Goal: Find specific fact: Find specific page/section

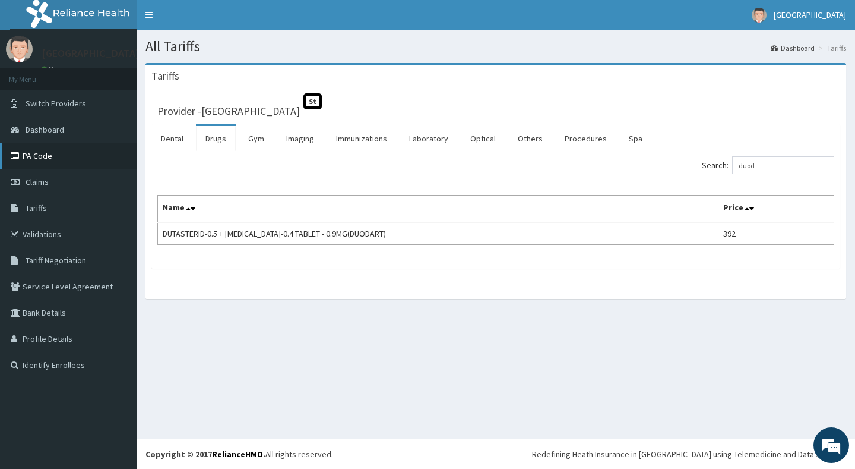
click at [30, 154] on link "PA Code" at bounding box center [68, 156] width 137 height 26
click at [217, 137] on link "Drugs" at bounding box center [216, 138] width 40 height 25
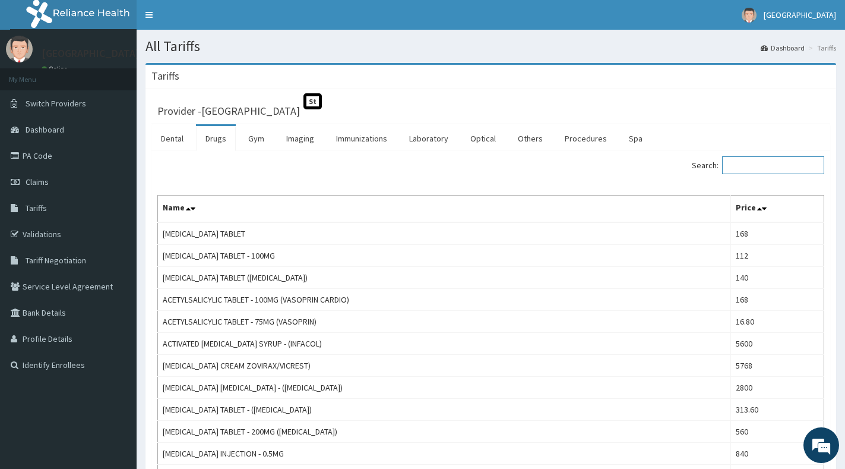
click at [757, 166] on input "Search:" at bounding box center [773, 165] width 102 height 18
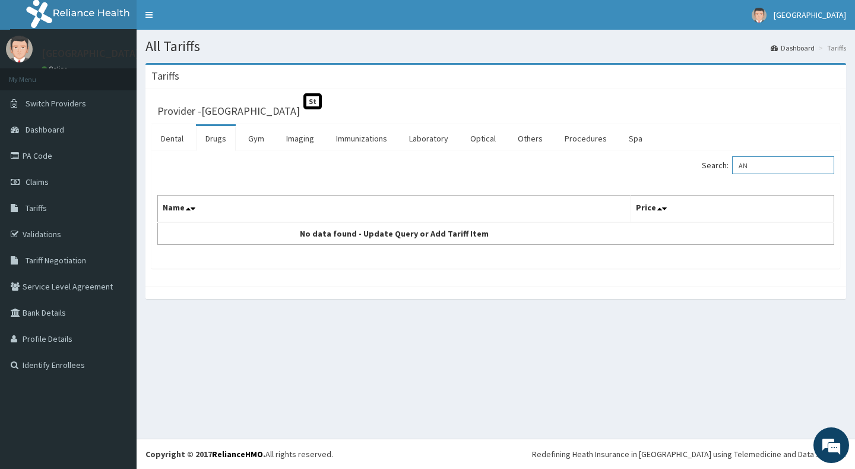
type input "A"
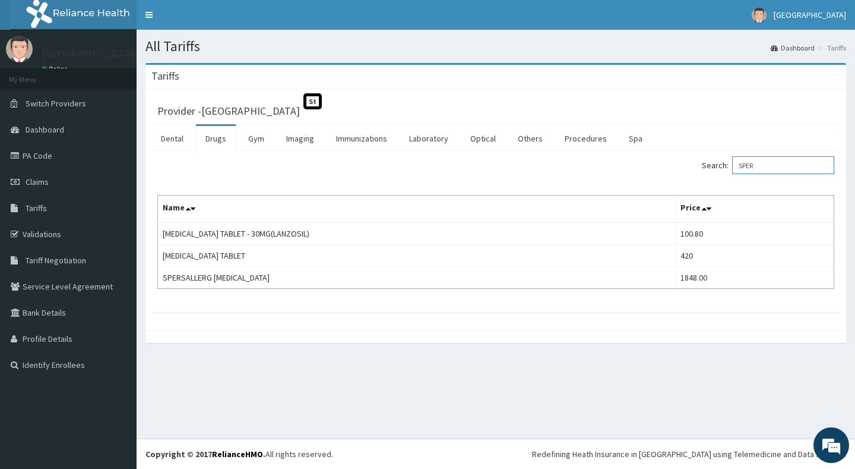
type input "SPER"
